Goal: Task Accomplishment & Management: Manage account settings

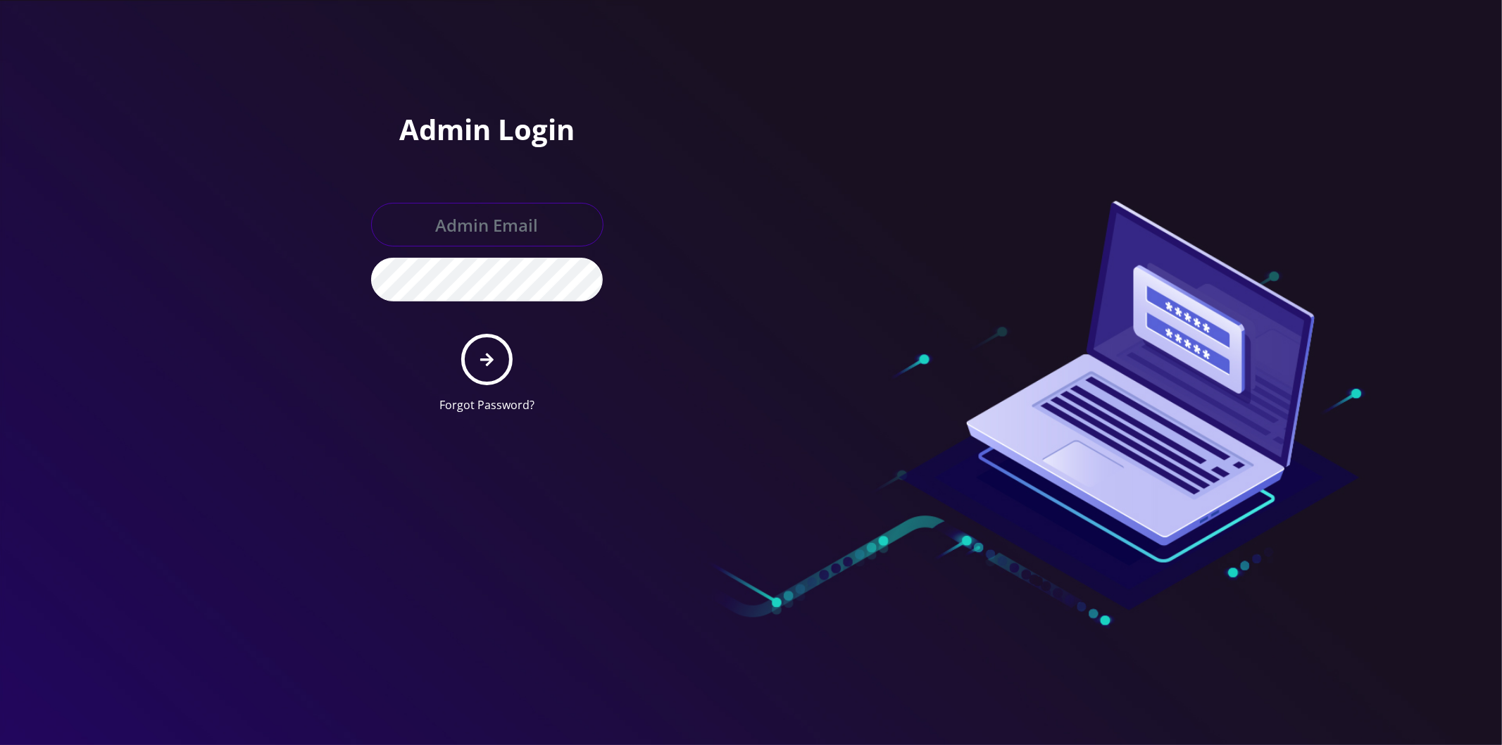
type input "master@britex.pw"
click at [482, 352] on icon "submit" at bounding box center [486, 359] width 13 height 15
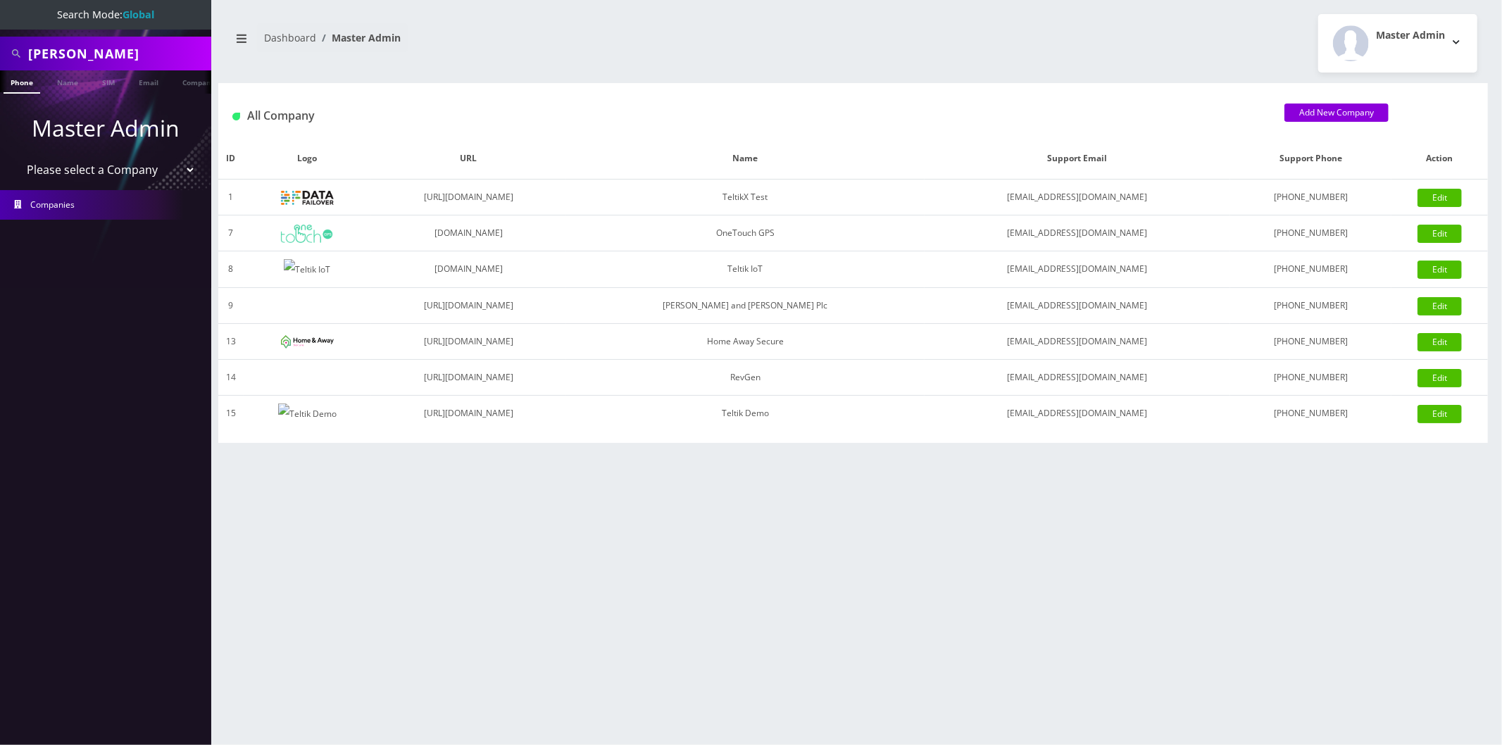
click at [139, 158] on select "Please select a Company TeltikX Test OneTouch GPS Teltik IoT Hale and Serrano P…" at bounding box center [106, 169] width 180 height 27
click at [132, 173] on select "Please select a Company TeltikX Test OneTouch GPS Teltik IoT Hale and Serrano P…" at bounding box center [106, 169] width 180 height 27
click at [16, 156] on select "Please select a Company TeltikX Test OneTouch GPS Teltik IoT Hale and Serrano P…" at bounding box center [106, 169] width 180 height 27
click at [94, 179] on select "Please select a Company TeltikX Test OneTouch GPS Teltik IoT Hale and Serrano P…" at bounding box center [106, 169] width 180 height 27
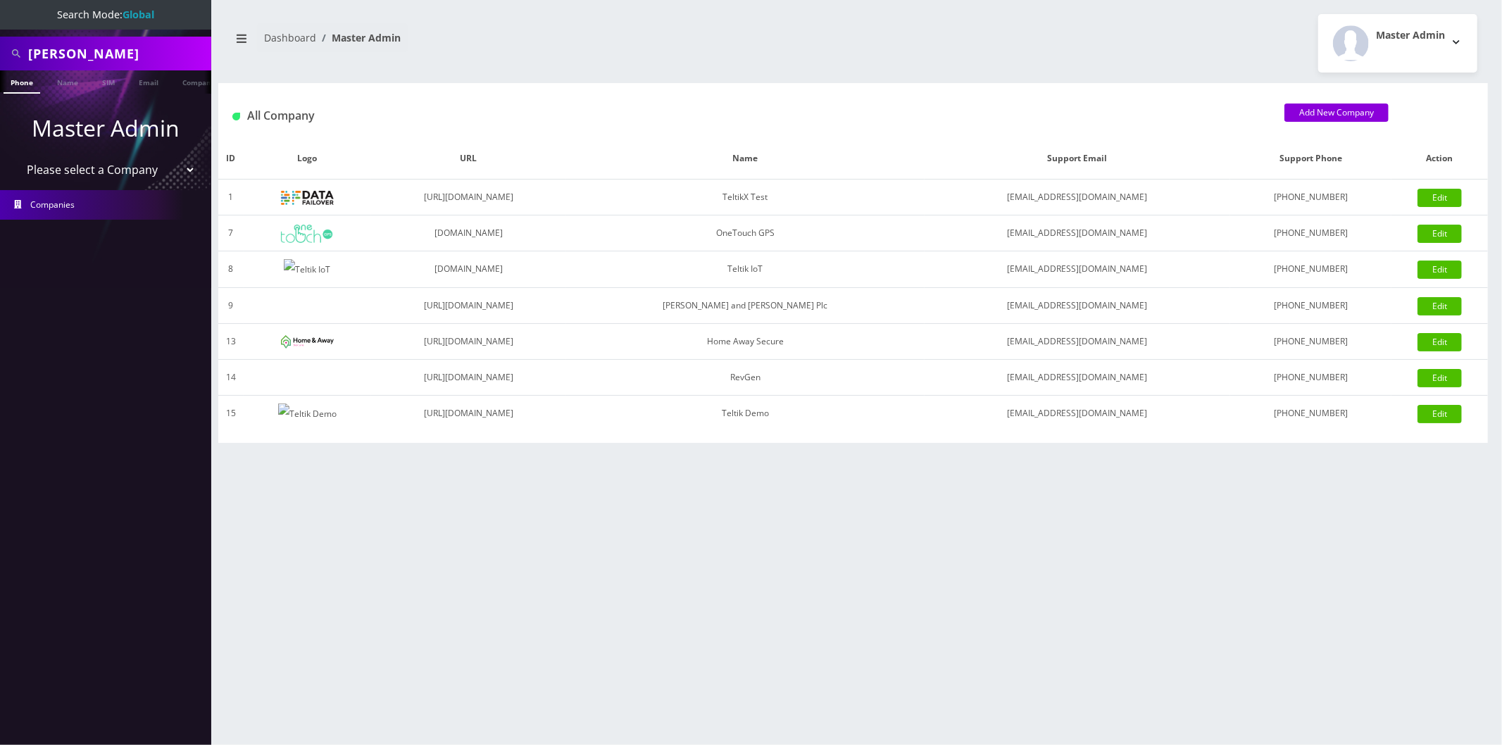
select select "1"
click at [16, 156] on select "Please select a Company TeltikX Test OneTouch GPS Teltik IoT Hale and Serrano P…" at bounding box center [106, 169] width 180 height 27
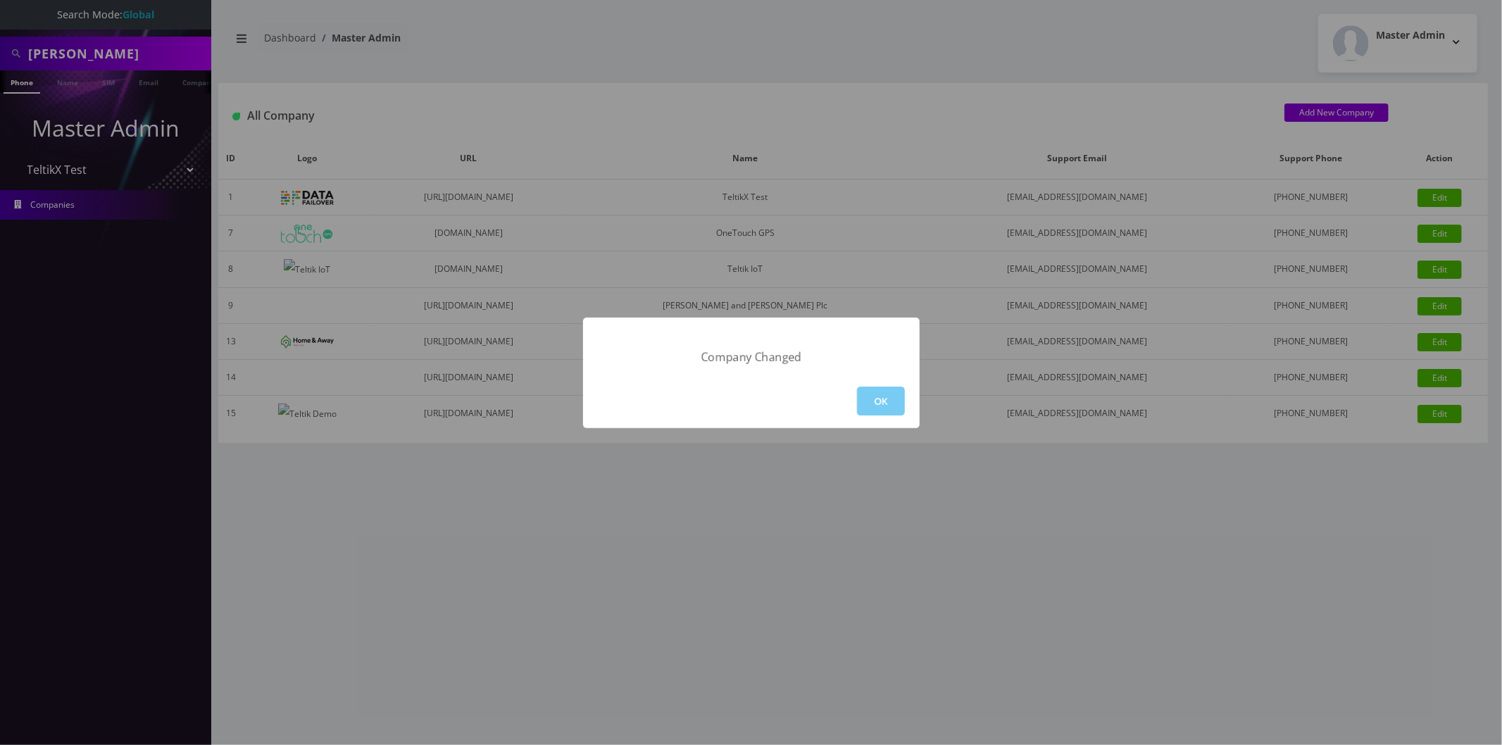
click at [898, 392] on button "OK" at bounding box center [881, 401] width 48 height 29
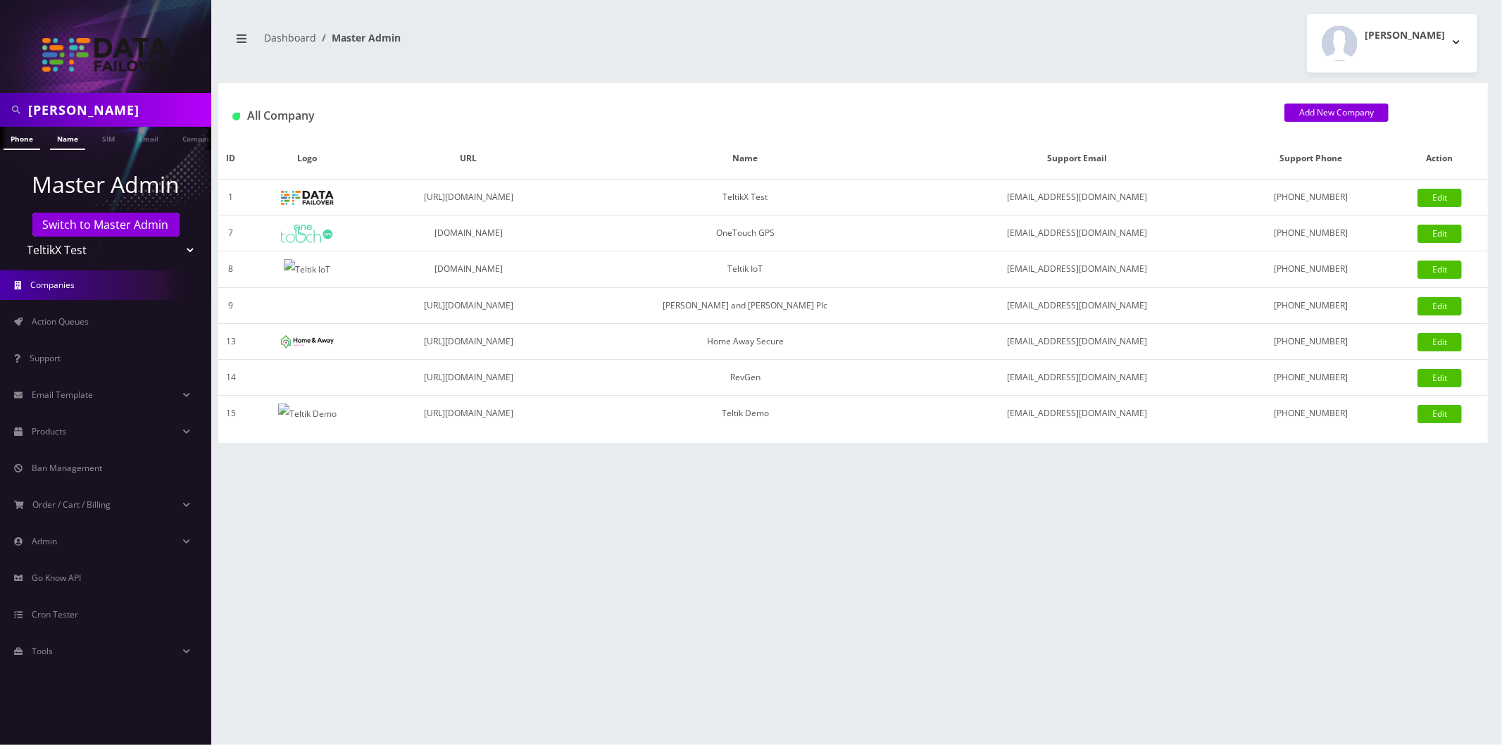
click at [61, 142] on link "Name" at bounding box center [67, 138] width 35 height 23
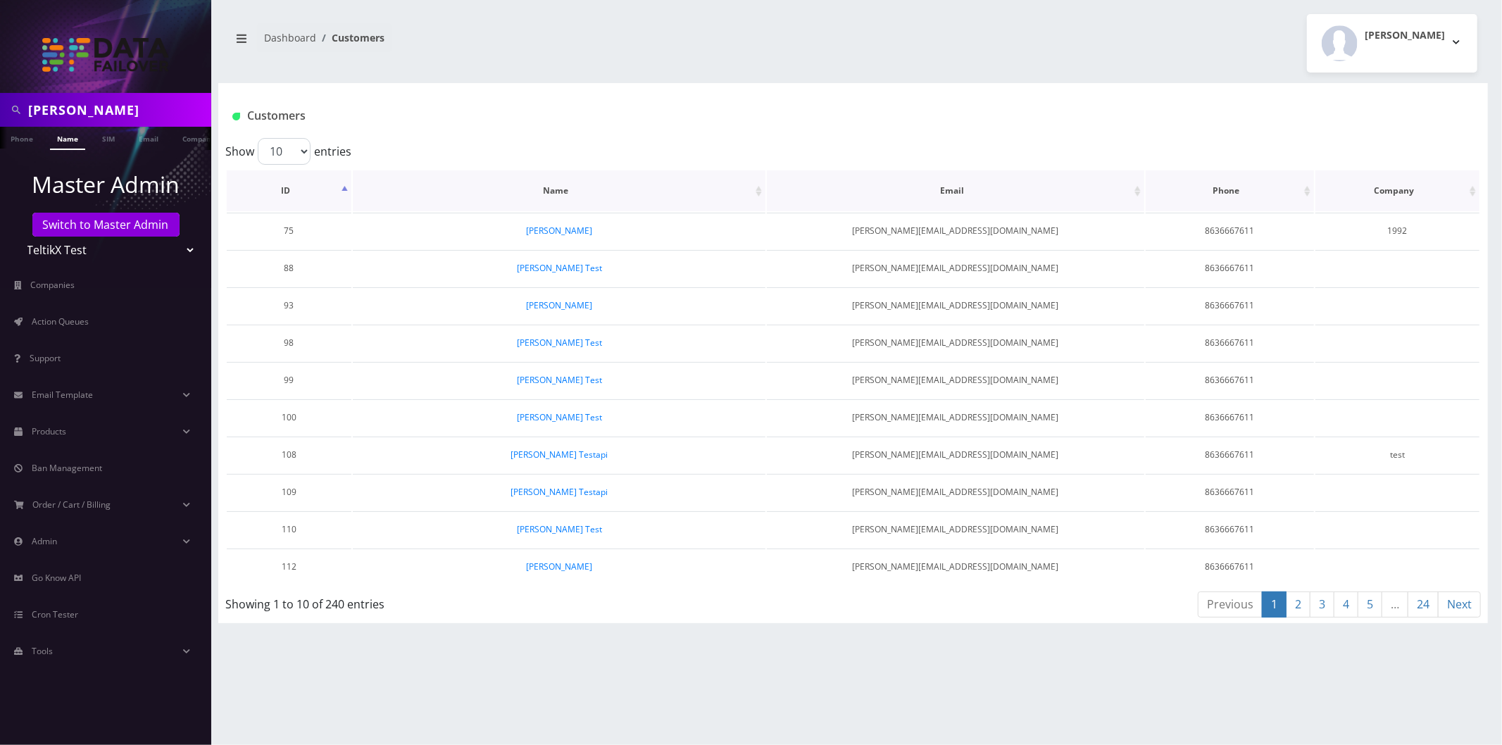
click at [320, 198] on th "ID" at bounding box center [289, 190] width 125 height 41
click at [303, 201] on th "ID" at bounding box center [289, 190] width 125 height 41
click at [546, 235] on link "[PERSON_NAME] Test" at bounding box center [559, 231] width 85 height 12
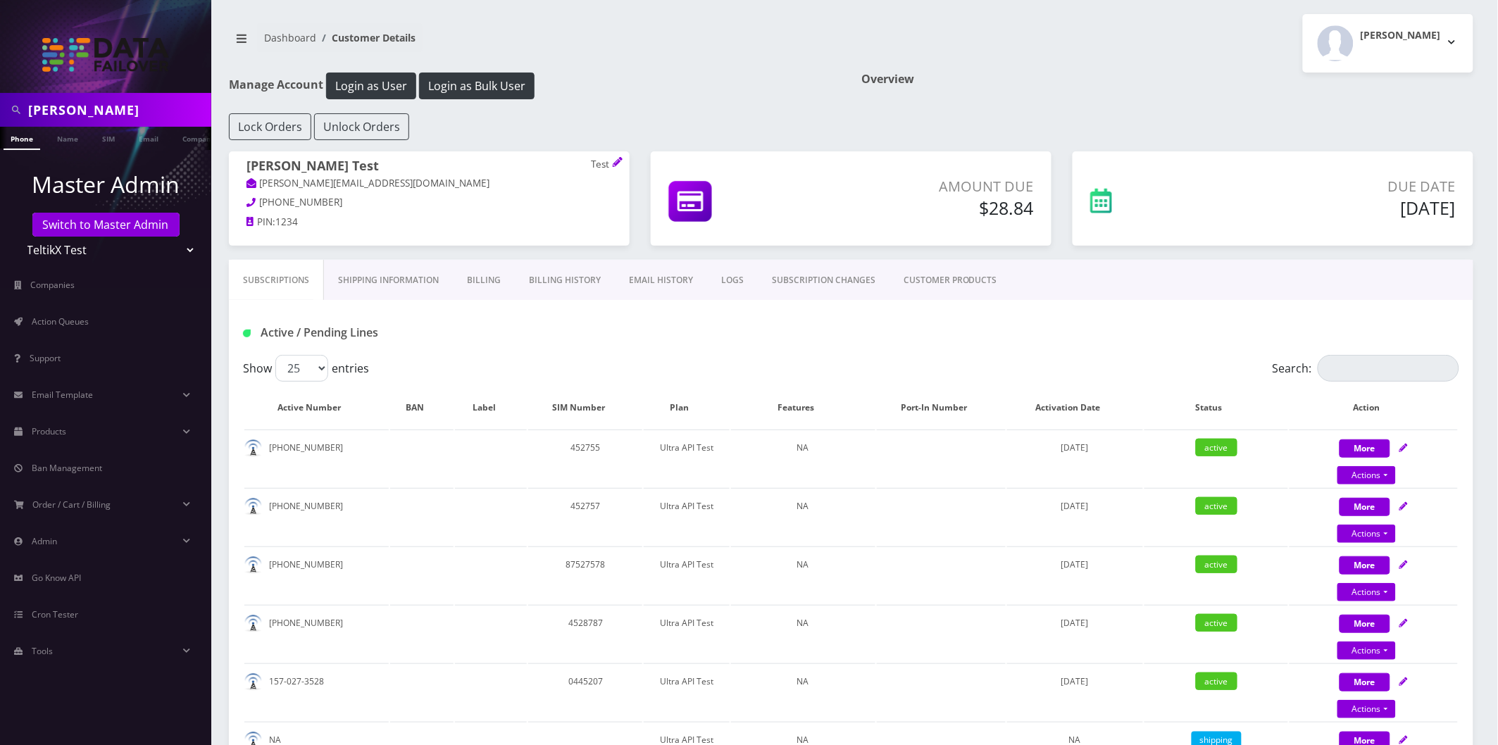
click at [572, 280] on link "Billing History" at bounding box center [565, 280] width 100 height 41
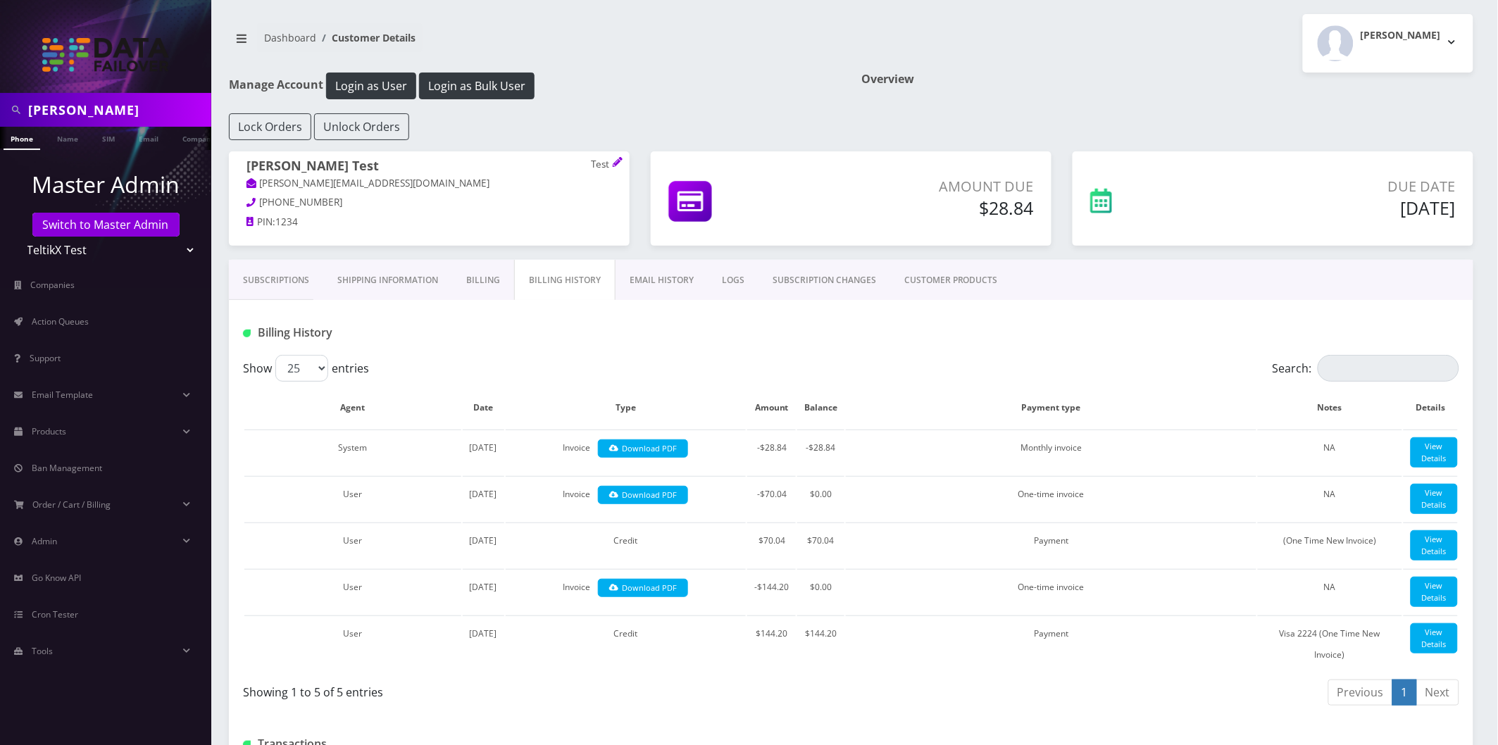
click at [493, 277] on link "Billing" at bounding box center [483, 280] width 62 height 41
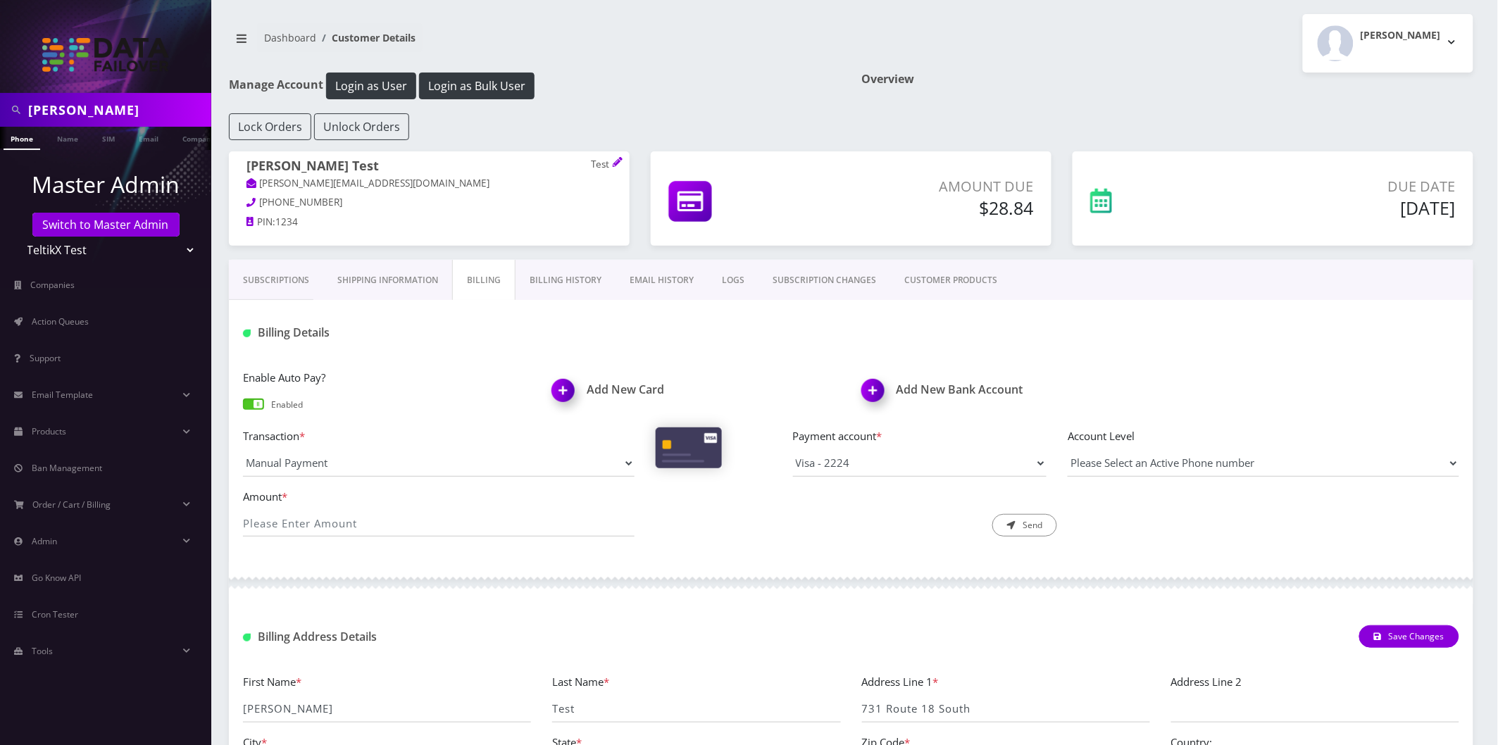
click at [572, 397] on img at bounding box center [566, 396] width 42 height 42
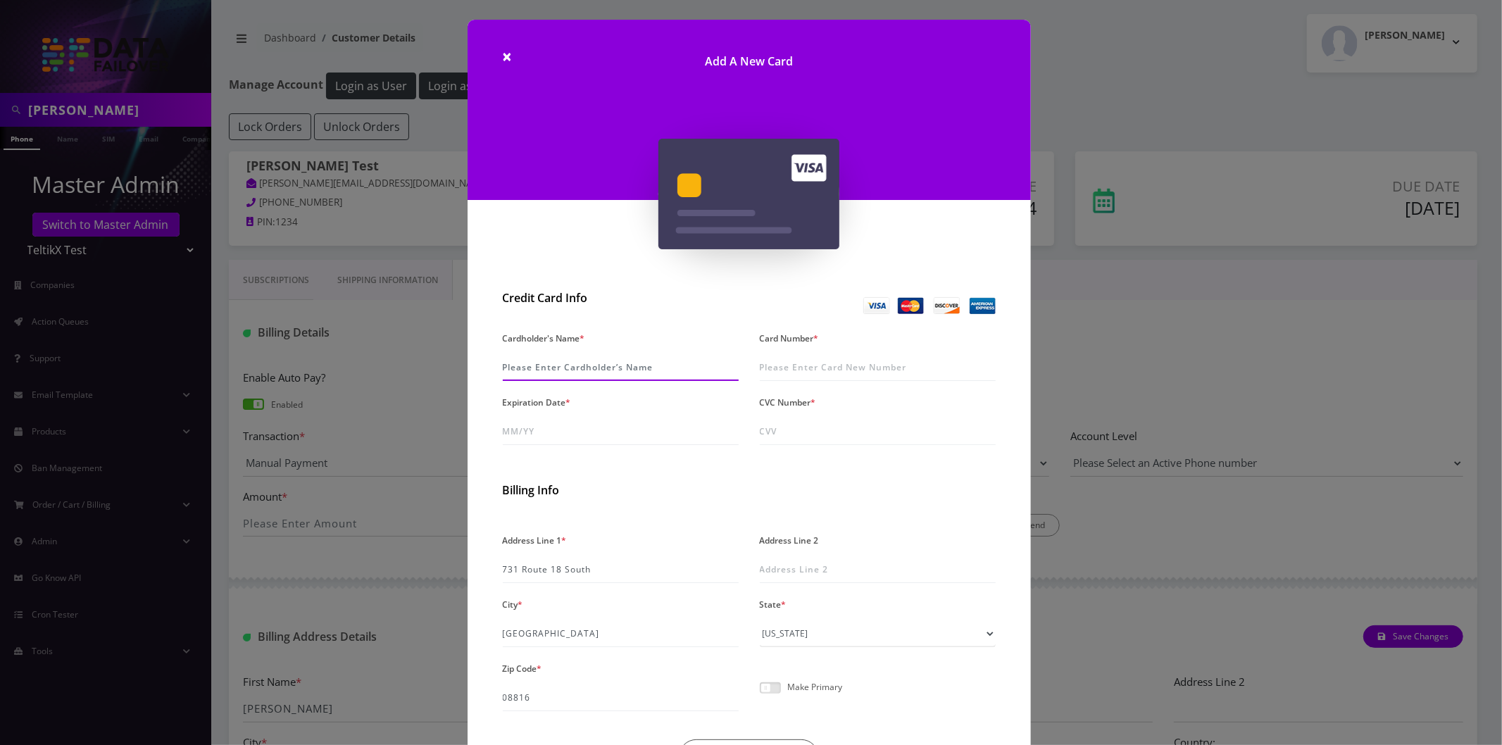
click at [585, 372] on input "Cardholder's Name *" at bounding box center [621, 367] width 236 height 27
type input "S Test"
paste input "[CREDIT_CARD_NUMBER]"
type input "[CREDIT_CARD_NUMBER]"
click at [554, 434] on input "Expiration Date *" at bounding box center [621, 431] width 236 height 27
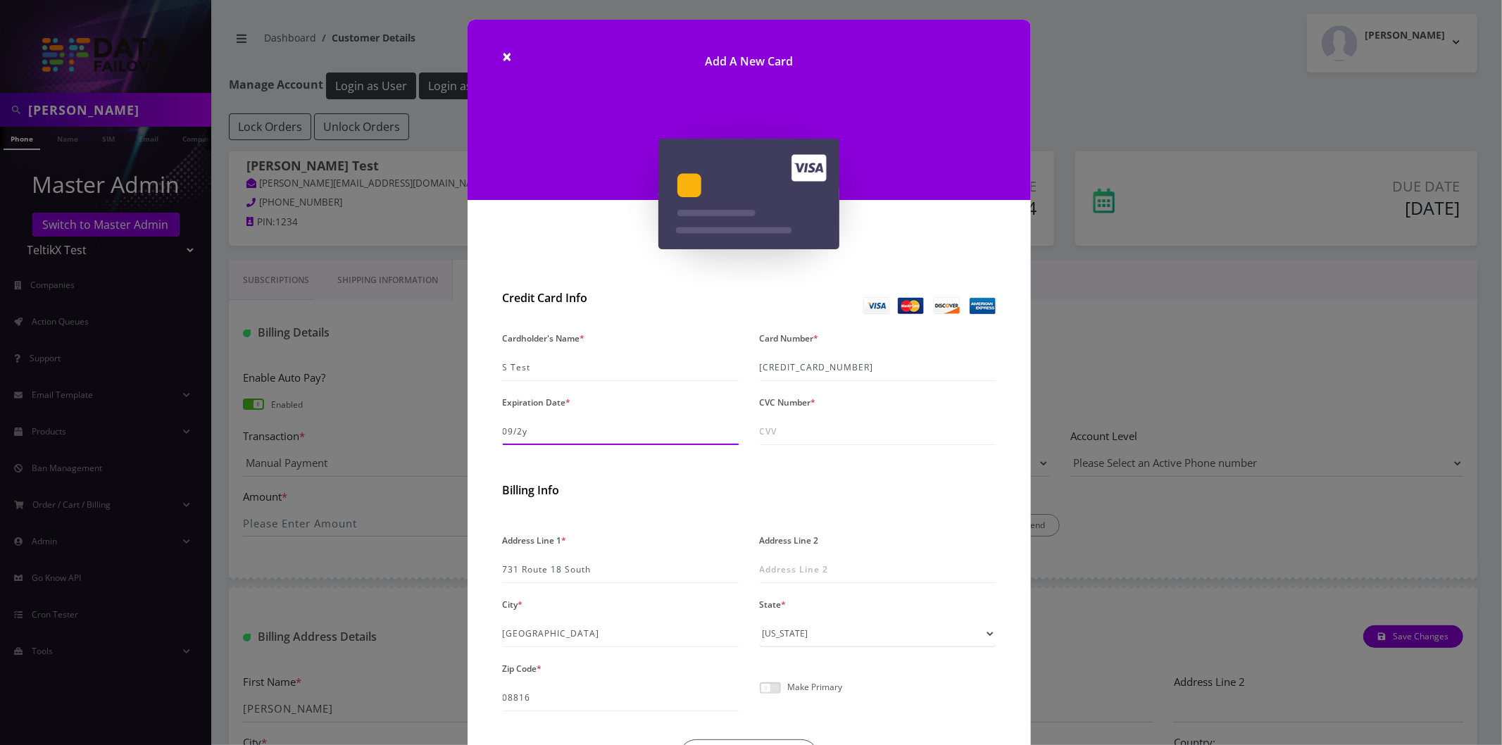
type input "09/29"
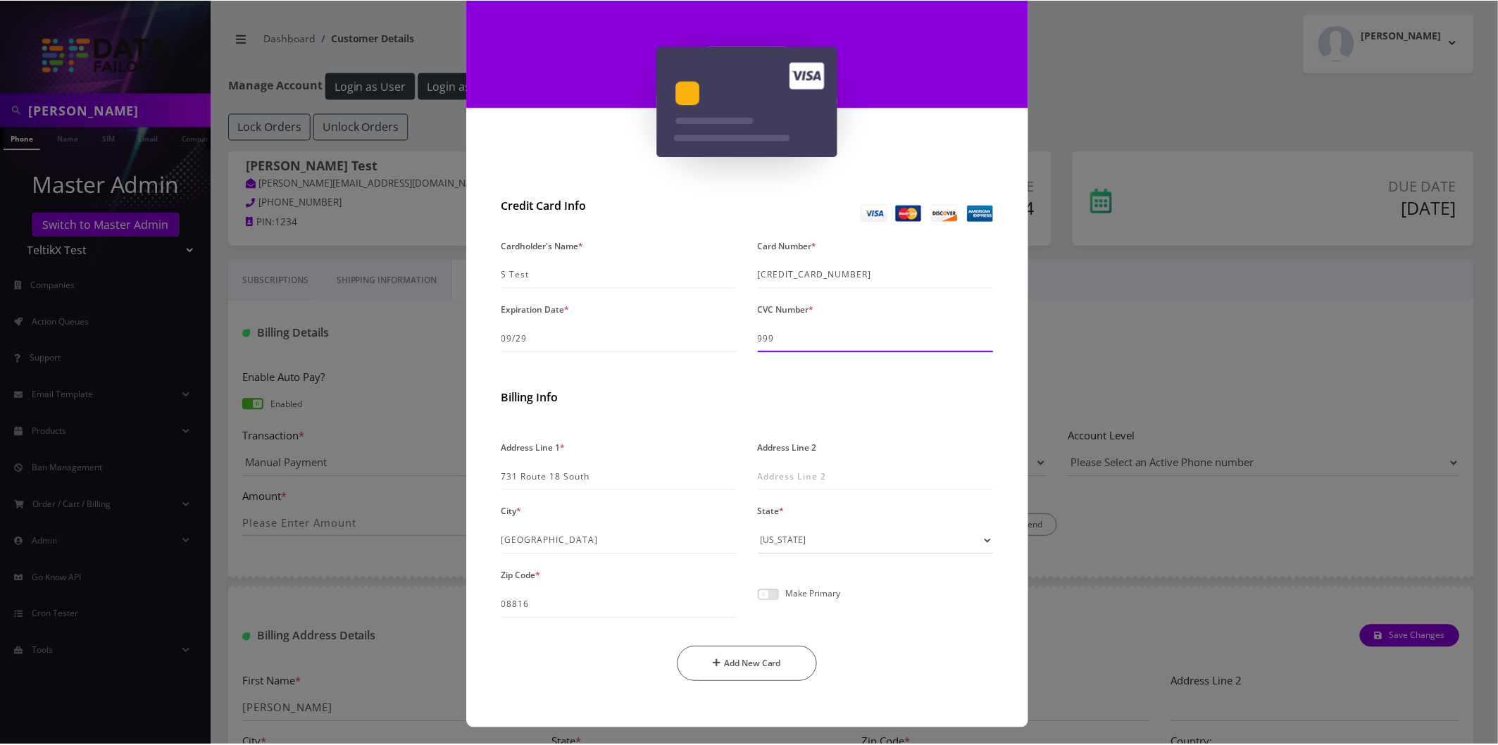
scroll to position [94, 0]
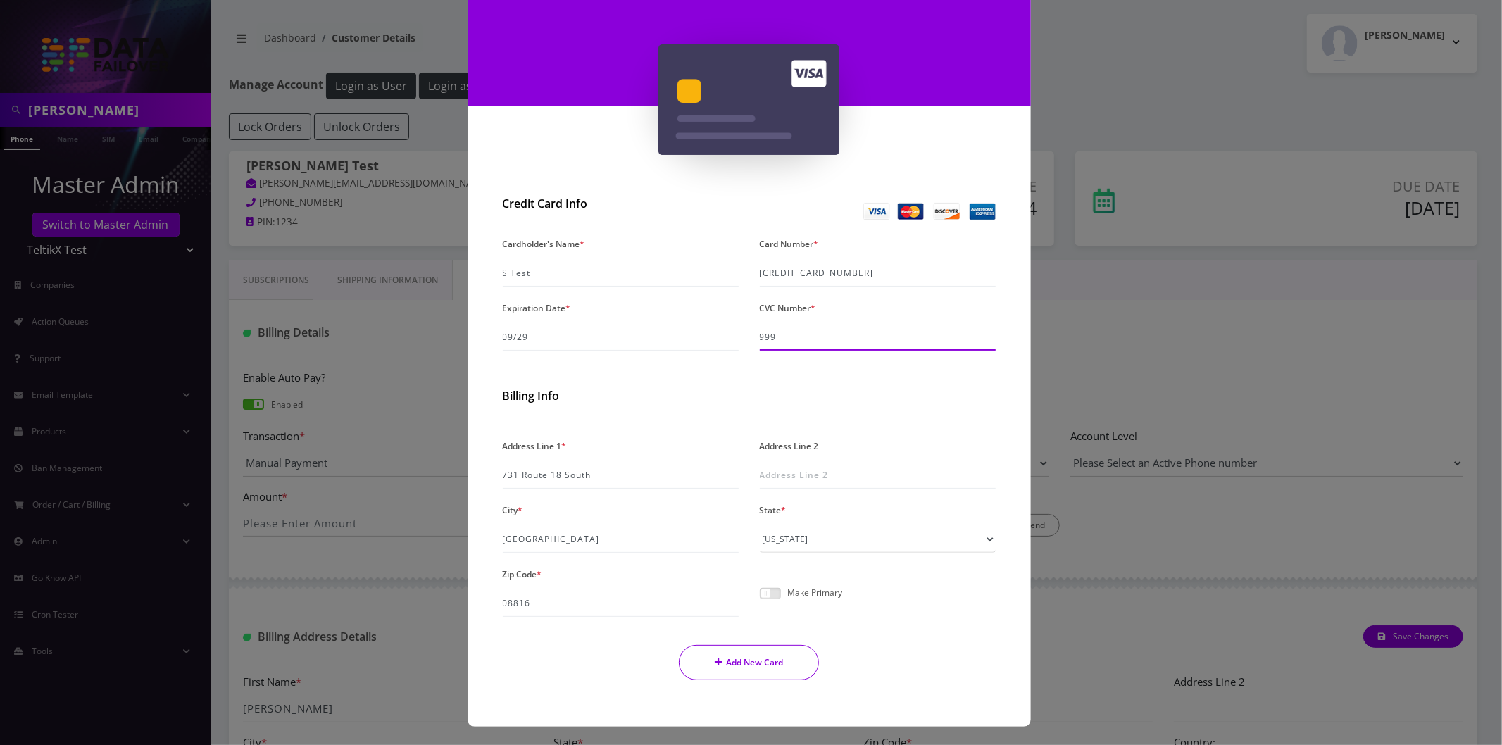
type input "999"
click at [770, 659] on button "Add New Card" at bounding box center [749, 662] width 140 height 35
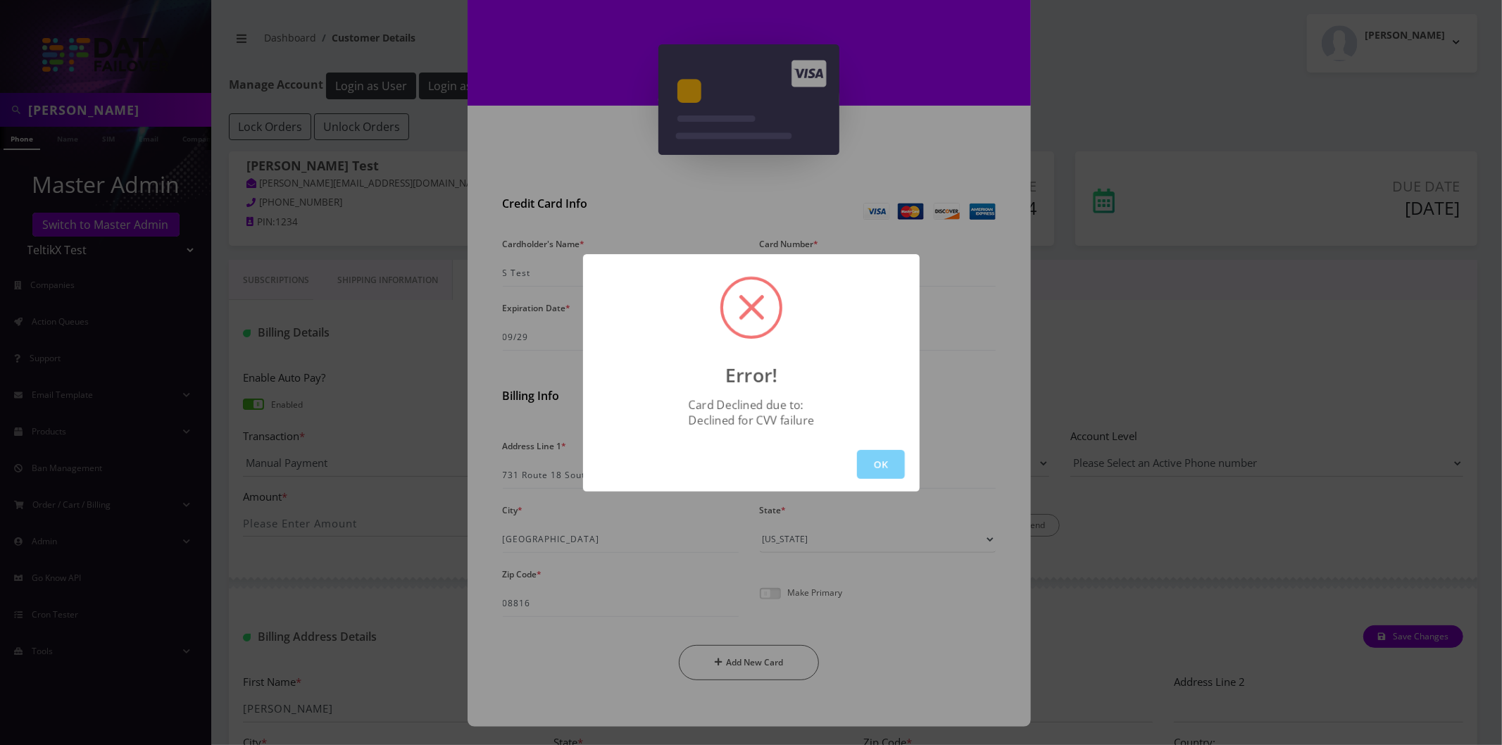
drag, startPoint x: 870, startPoint y: 463, endPoint x: 878, endPoint y: 463, distance: 7.7
click at [870, 463] on button "OK" at bounding box center [881, 464] width 48 height 29
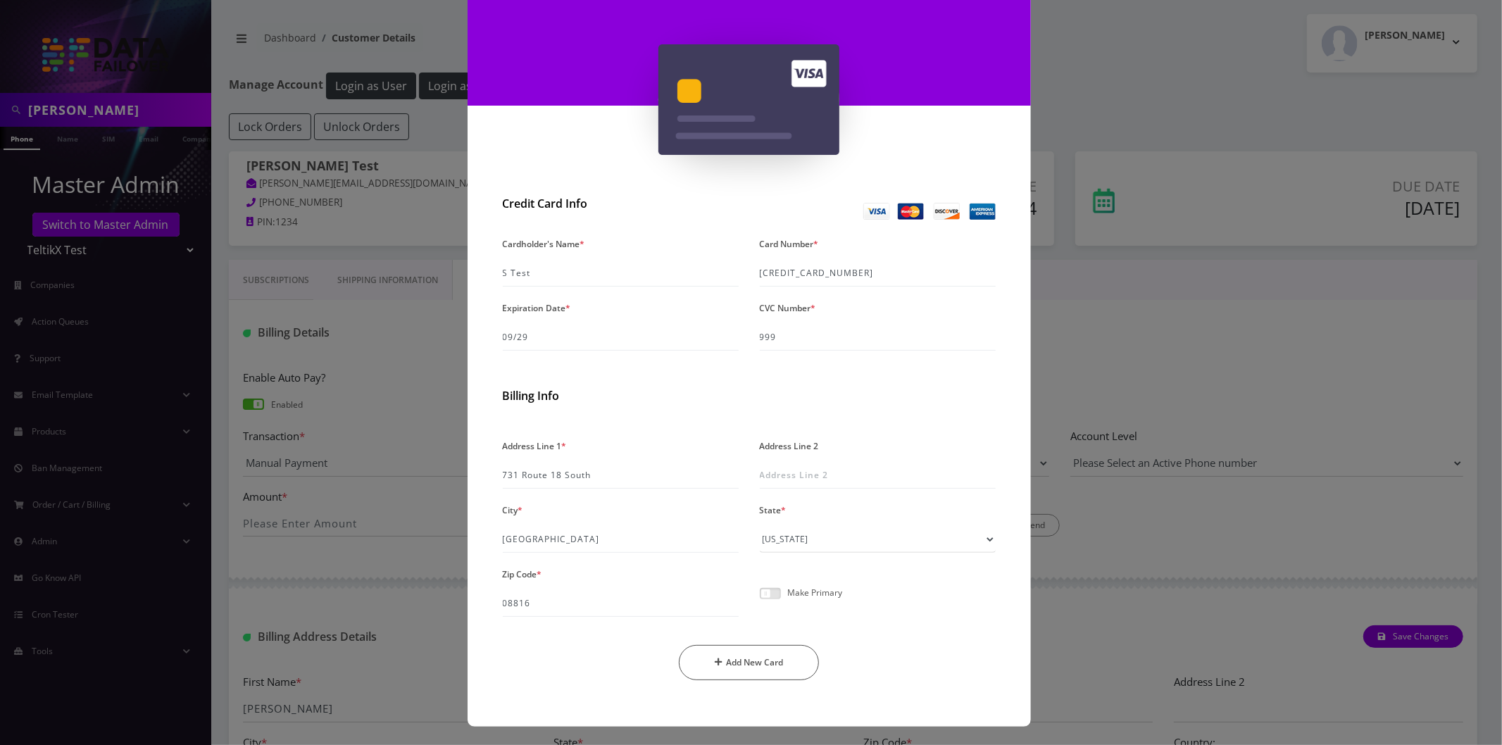
click at [1184, 422] on div "× Add A New Card Credit Card Info Cardholder's Name * S Test Card Number * [CRE…" at bounding box center [751, 372] width 1502 height 745
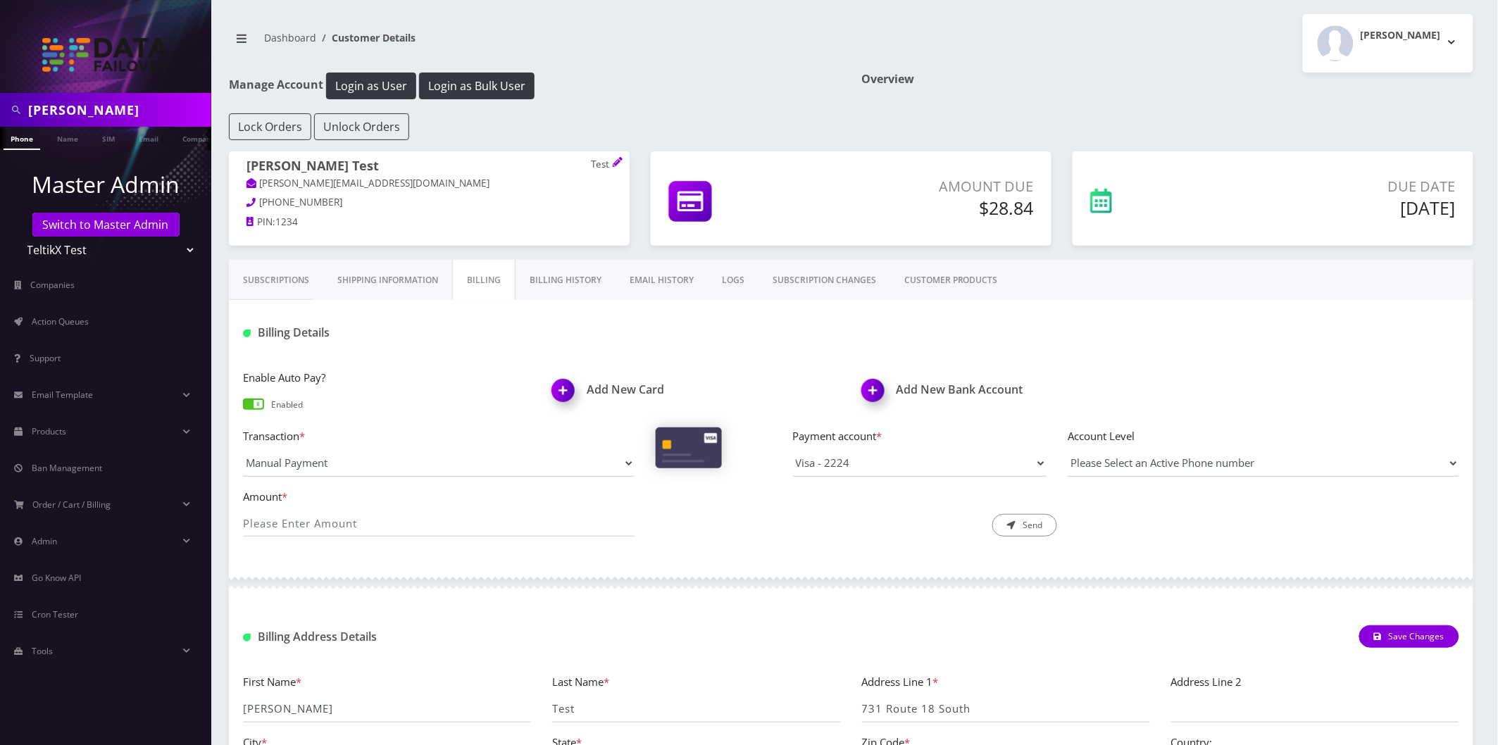
click at [542, 277] on link "Billing History" at bounding box center [565, 280] width 100 height 41
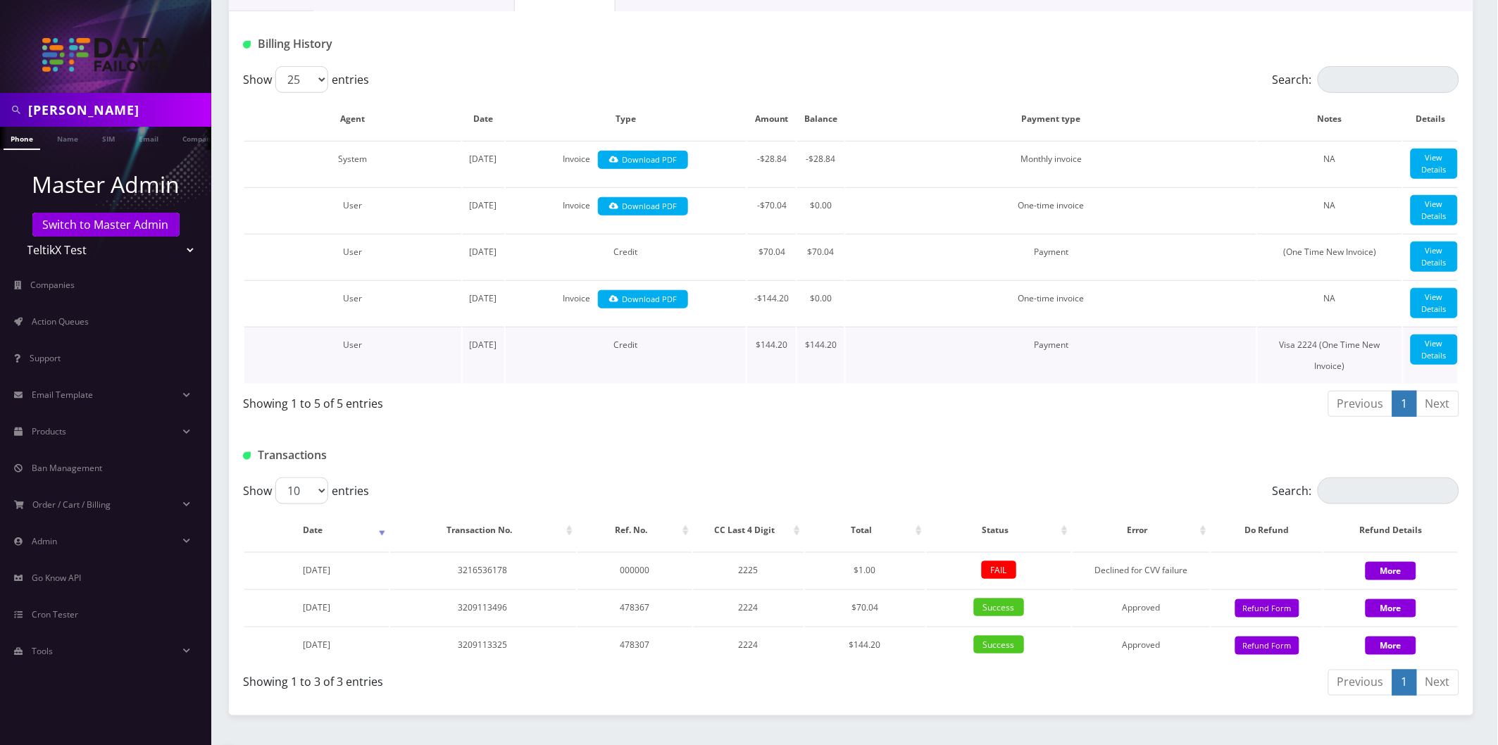
scroll to position [369, 0]
